Goal: Find specific page/section: Find specific page/section

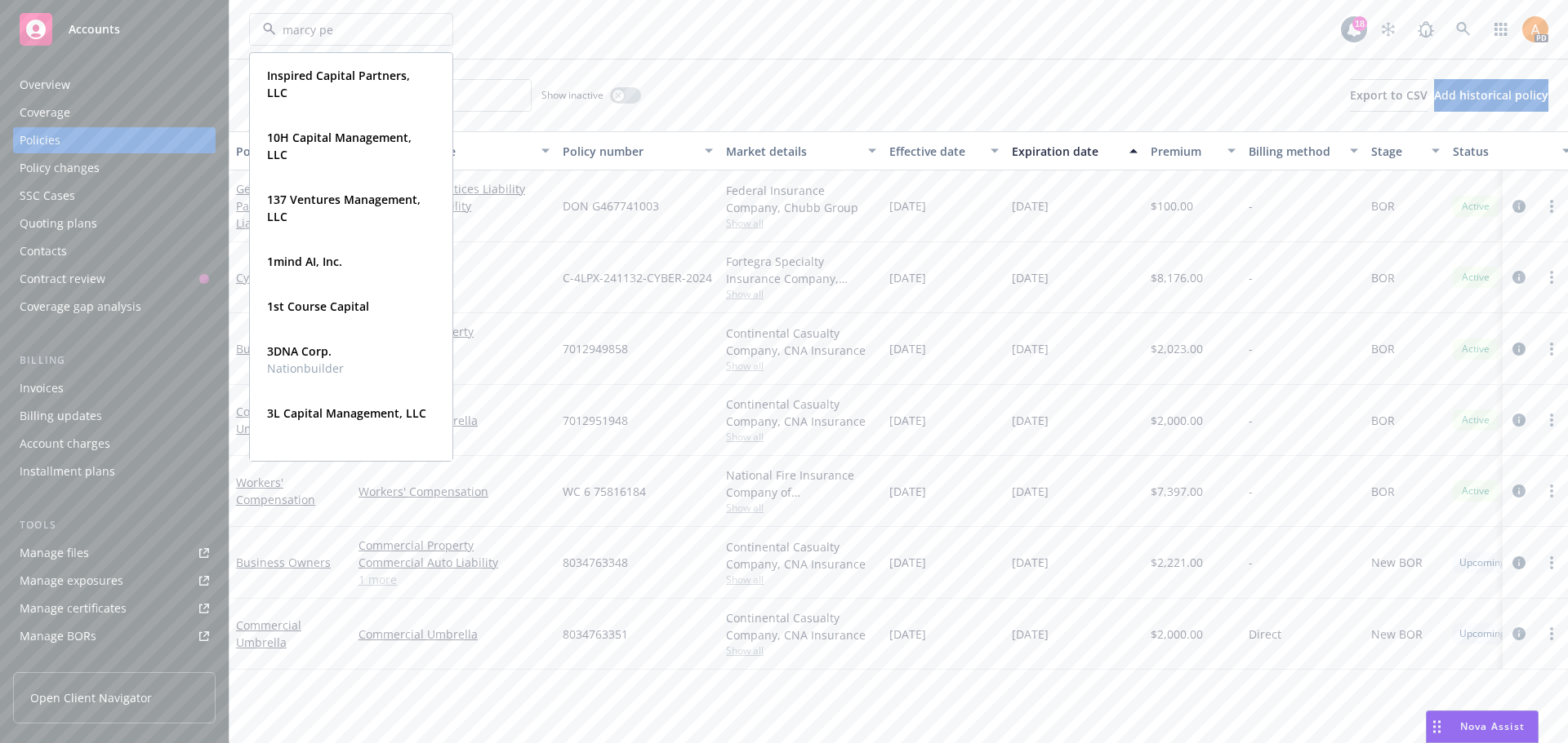
type input "[PERSON_NAME]"
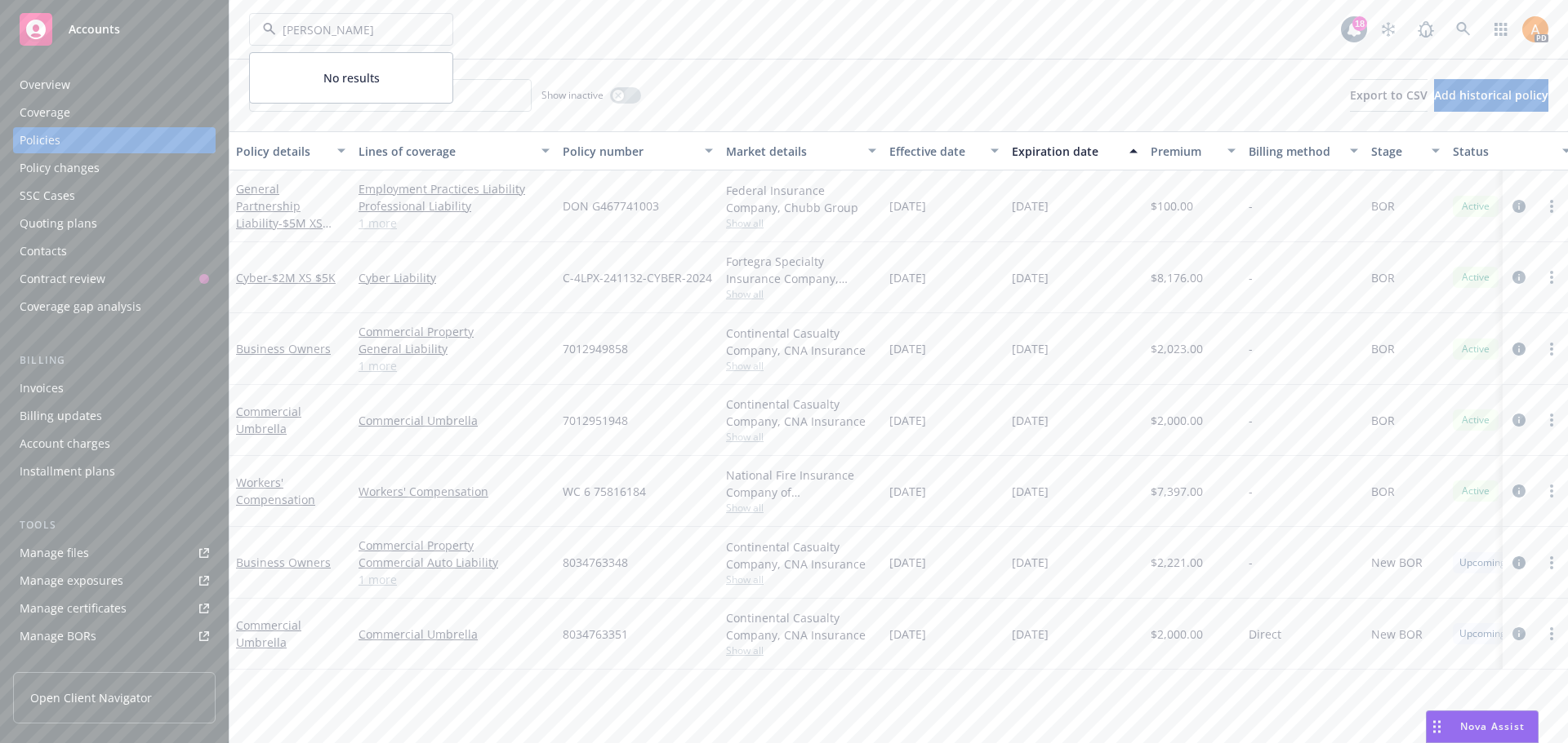
click at [356, 23] on input "[PERSON_NAME]" at bounding box center [348, 30] width 144 height 17
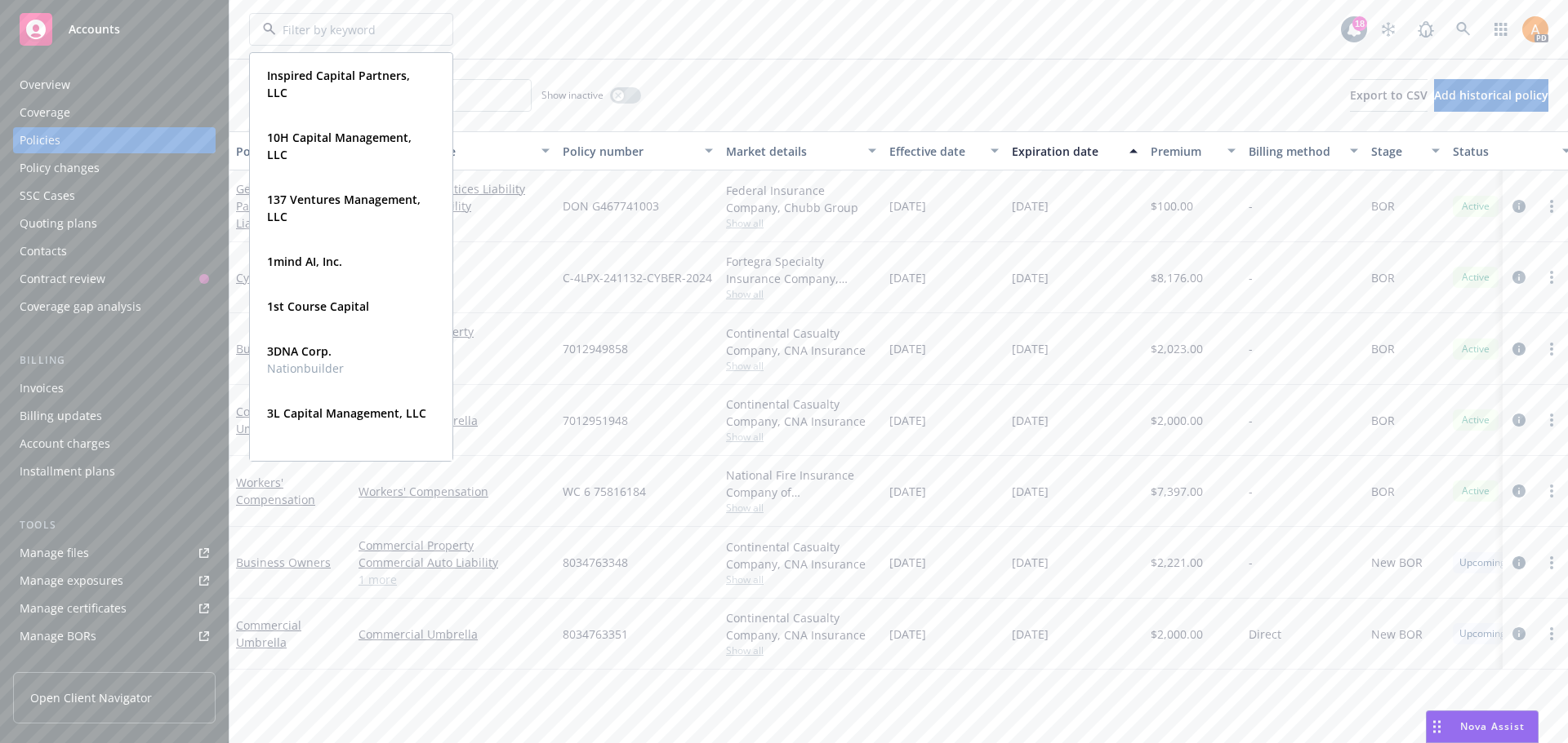
click at [347, 32] on input at bounding box center [348, 30] width 144 height 17
type input "[PERSON_NAME]"
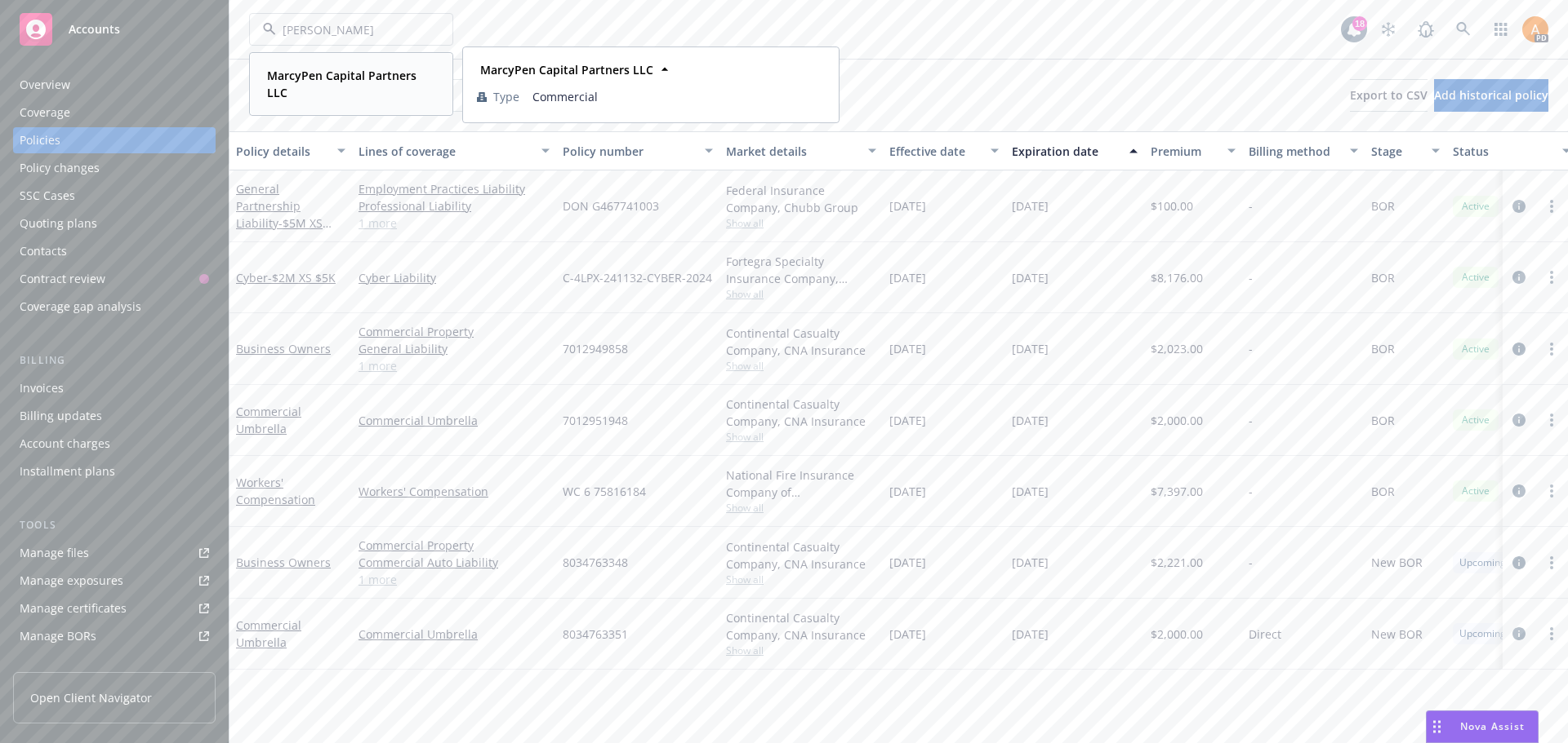
click at [329, 75] on strong "MarcyPen Capital Partners LLC" at bounding box center [342, 84] width 149 height 32
